Goal: Transaction & Acquisition: Purchase product/service

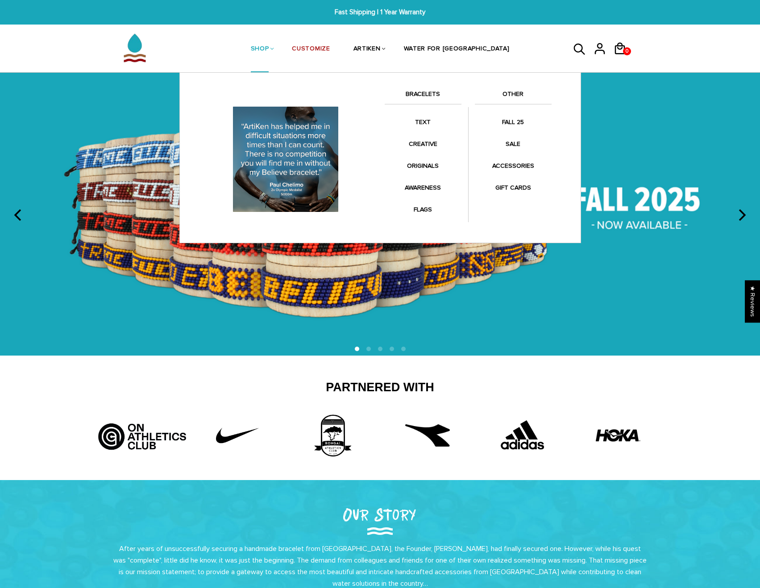
click at [430, 95] on link "BRACELETS" at bounding box center [422, 96] width 77 height 15
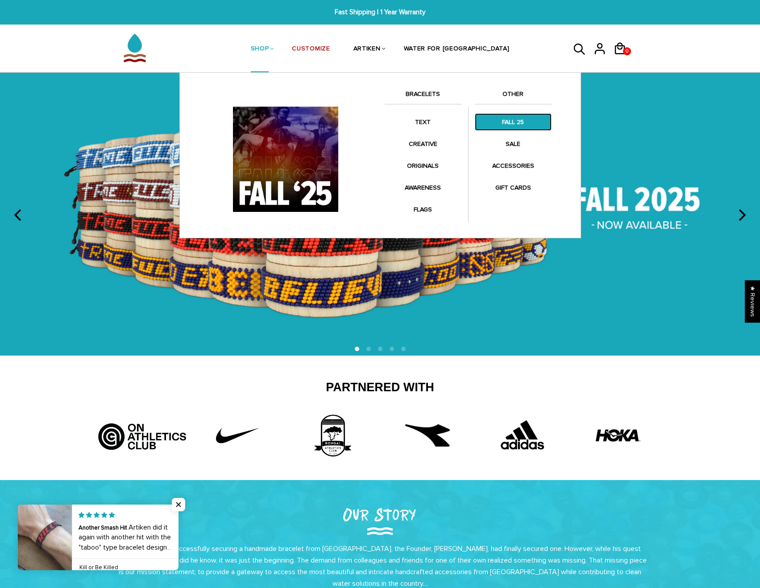
click at [505, 124] on link "FALL 25" at bounding box center [513, 121] width 77 height 17
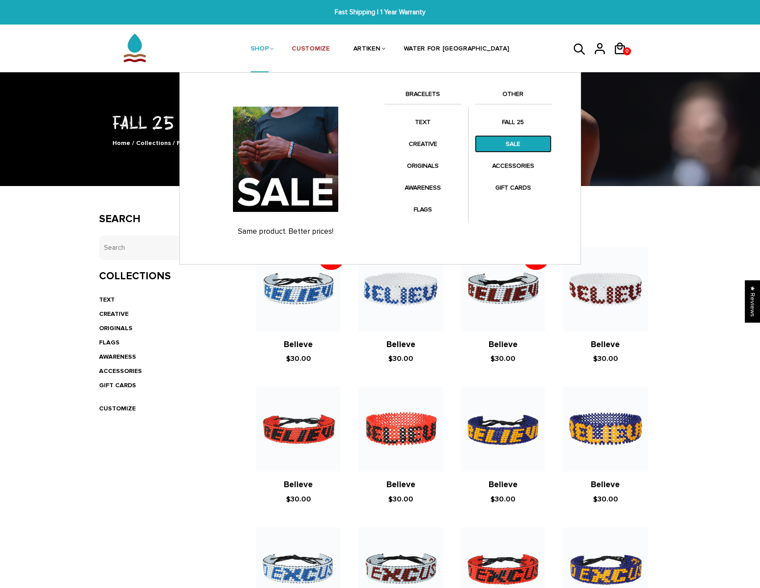
click at [511, 140] on link "SALE" at bounding box center [513, 143] width 77 height 17
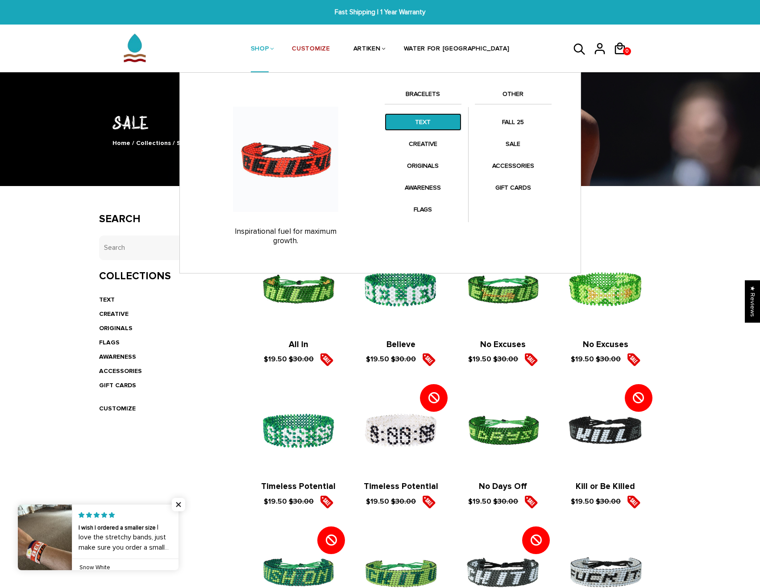
click at [431, 124] on link "TEXT" at bounding box center [422, 121] width 77 height 17
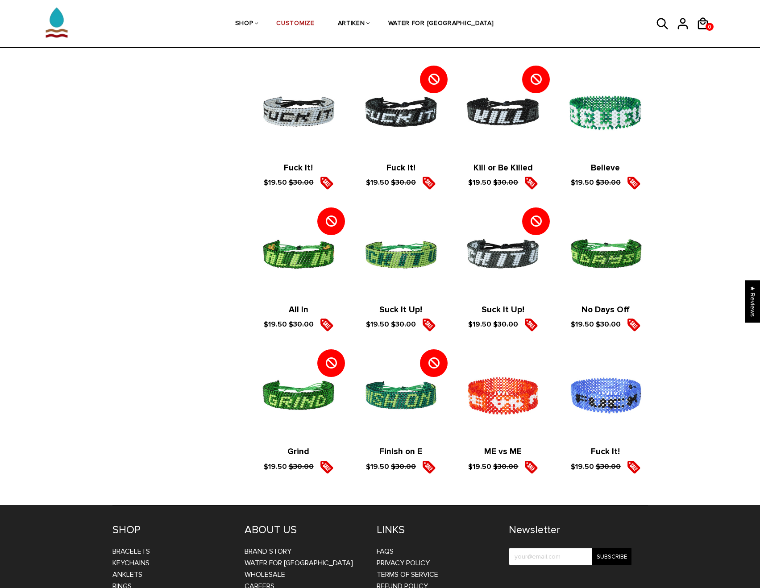
scroll to position [1160, 0]
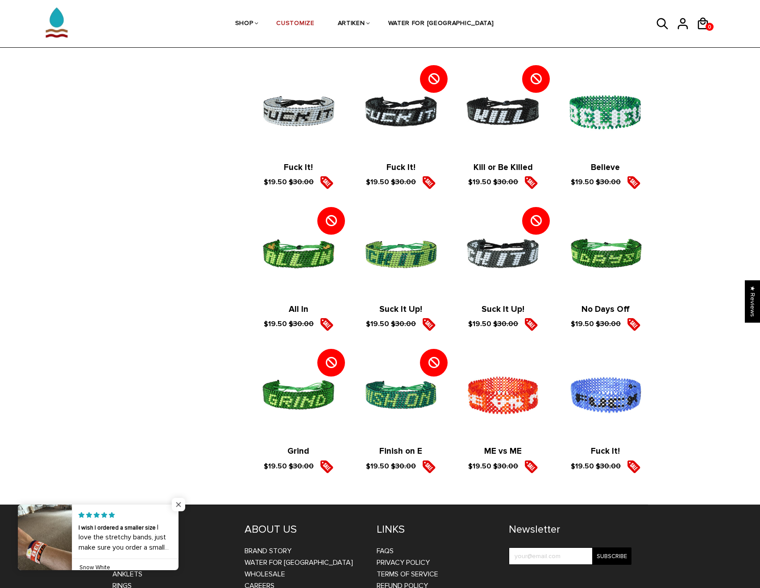
click at [177, 504] on span "Close popup widget" at bounding box center [178, 504] width 13 height 13
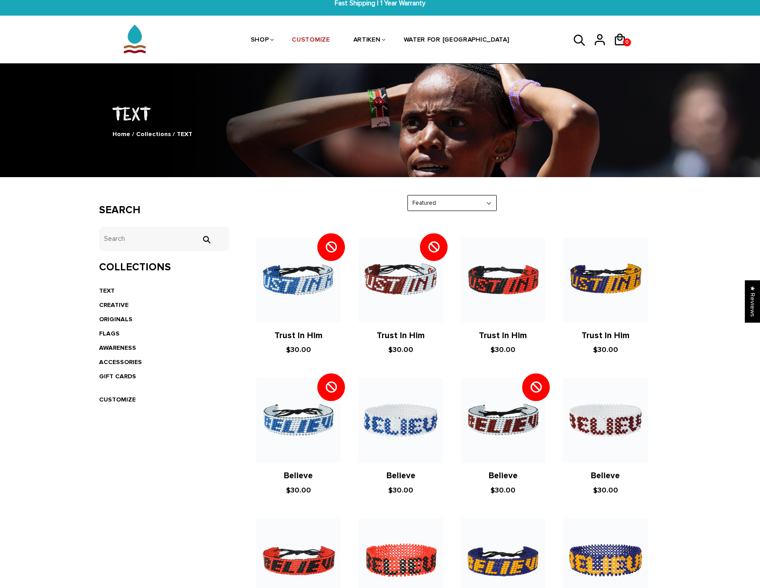
scroll to position [0, 0]
